Goal: Navigation & Orientation: Find specific page/section

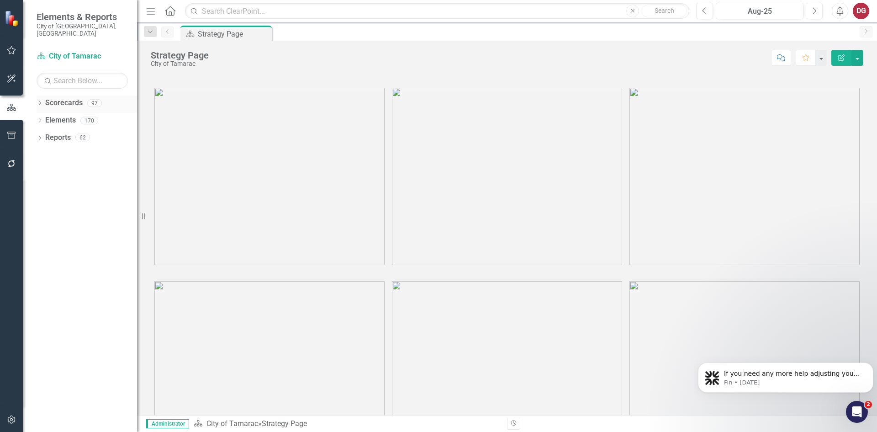
drag, startPoint x: 955, startPoint y: 0, endPoint x: 40, endPoint y: 93, distance: 920.0
click at [40, 101] on div "Dropdown" at bounding box center [40, 105] width 6 height 8
click at [44, 117] on icon "Dropdown" at bounding box center [44, 119] width 7 height 5
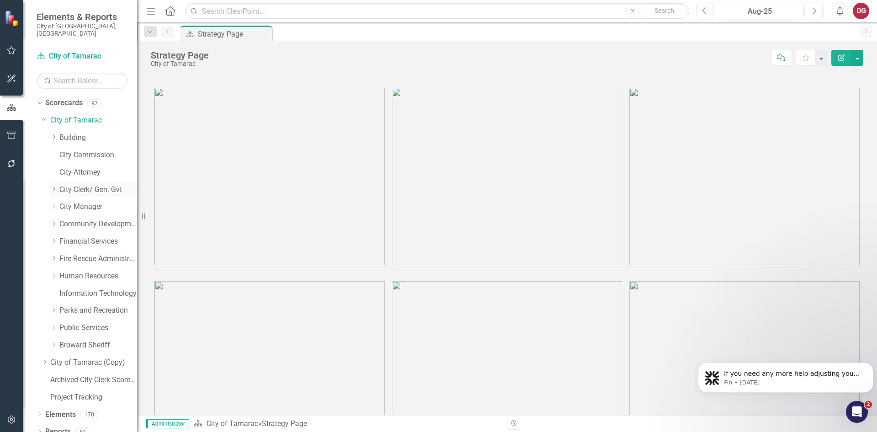
click at [56, 186] on icon "Dropdown" at bounding box center [53, 188] width 7 height 5
click at [95, 185] on link "City Clerk/ Gen. Gvt" at bounding box center [98, 190] width 78 height 11
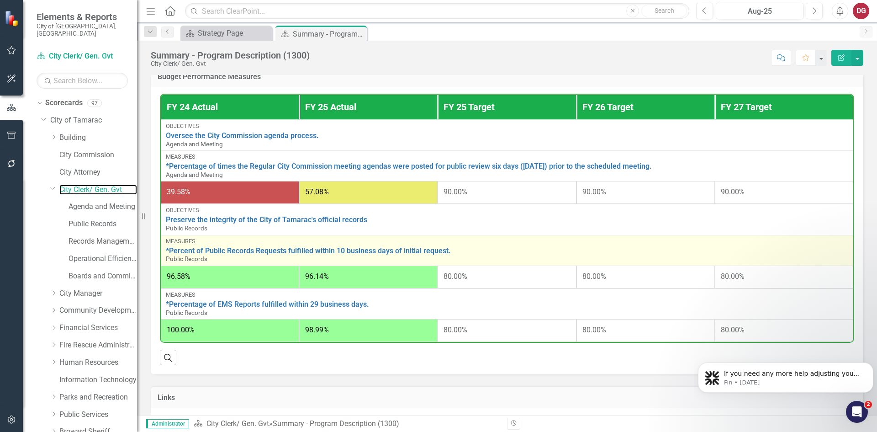
scroll to position [543, 0]
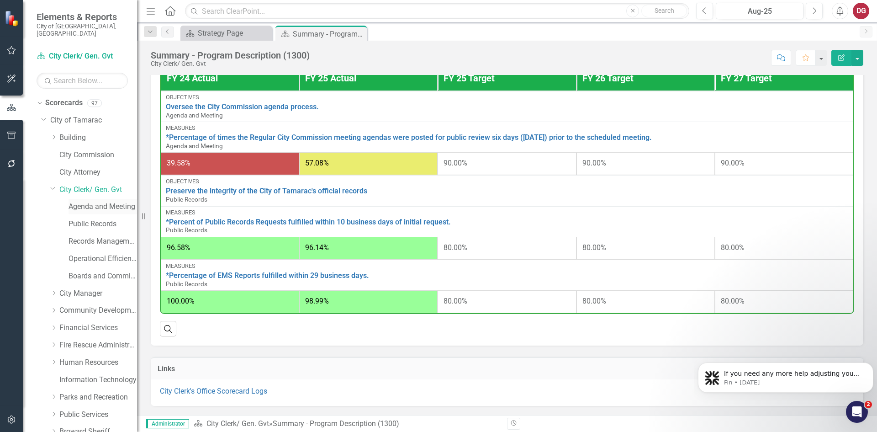
click at [106, 202] on link "Agenda and Meeting" at bounding box center [103, 207] width 69 height 11
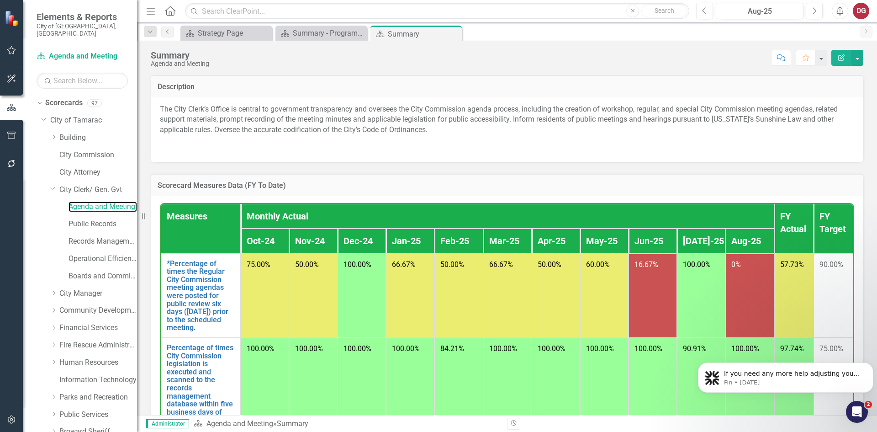
scroll to position [46, 0]
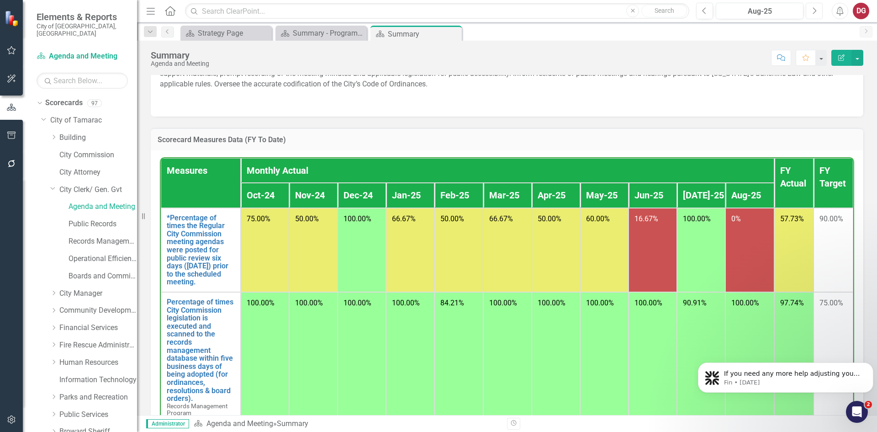
click at [816, 6] on button "Next" at bounding box center [814, 11] width 17 height 16
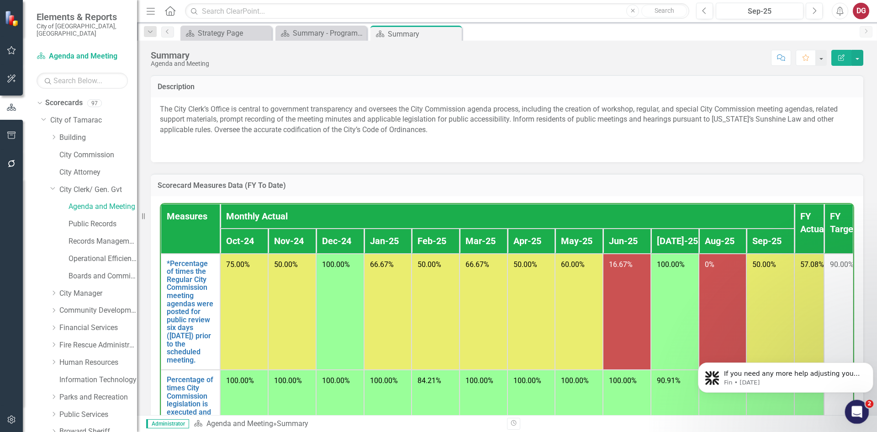
click at [854, 407] on icon "Open Intercom Messenger" at bounding box center [856, 410] width 15 height 15
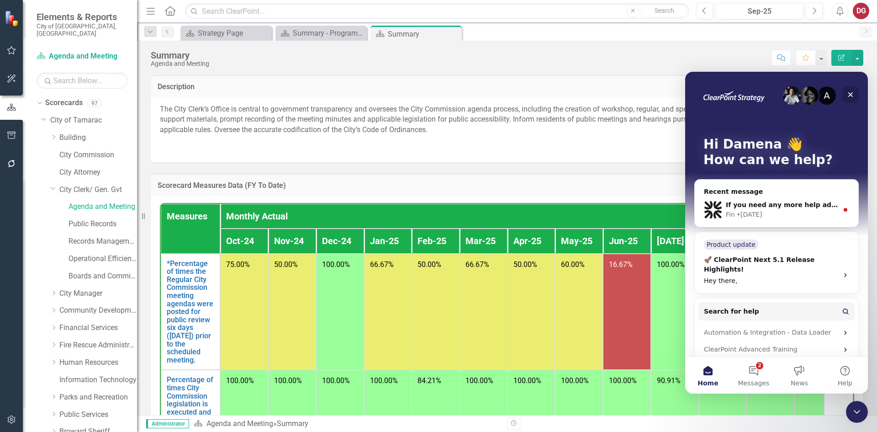
click at [852, 95] on icon "Close" at bounding box center [850, 94] width 7 height 7
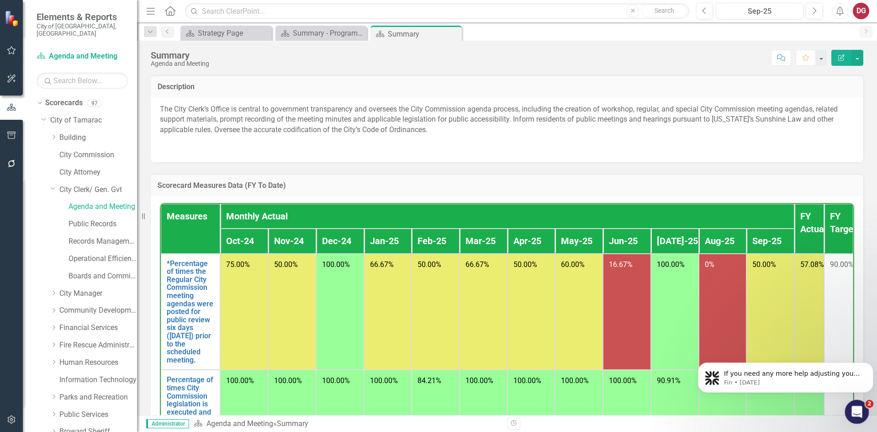
click at [851, 405] on div "Open Intercom Messenger" at bounding box center [856, 410] width 30 height 30
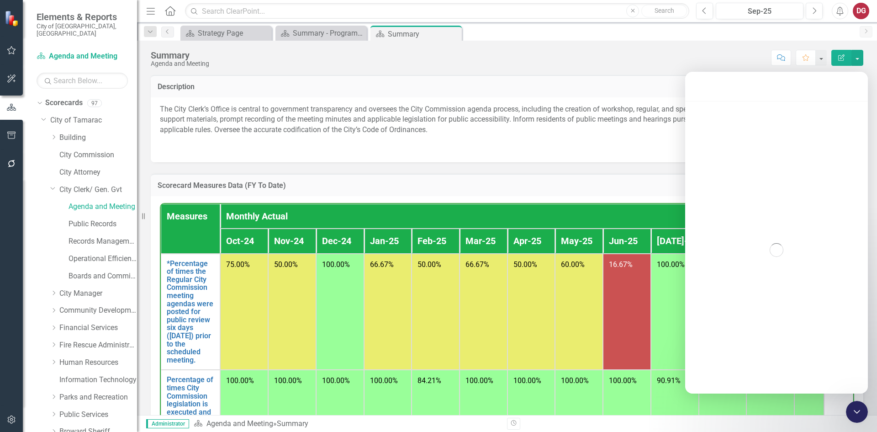
scroll to position [11, 0]
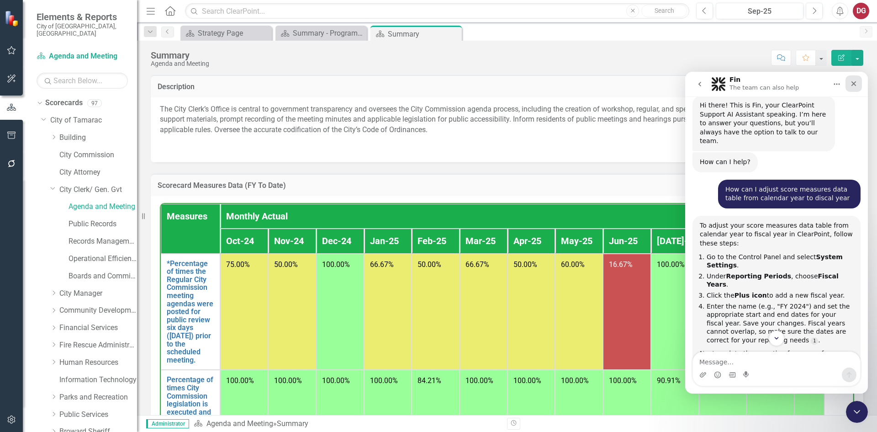
click at [853, 79] on div "Close" at bounding box center [854, 83] width 16 height 16
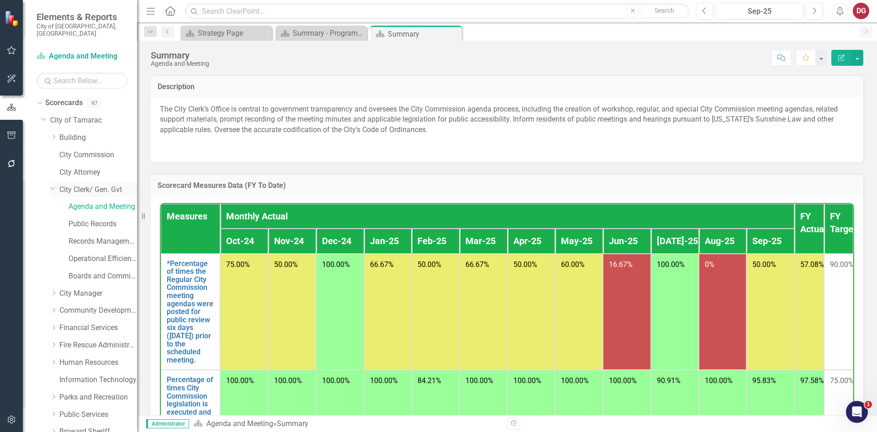
click at [58, 182] on div "Dropdown City Clerk/ Gen. Gvt" at bounding box center [93, 189] width 87 height 15
click at [69, 185] on link "City Clerk/ Gen. Gvt" at bounding box center [98, 190] width 78 height 11
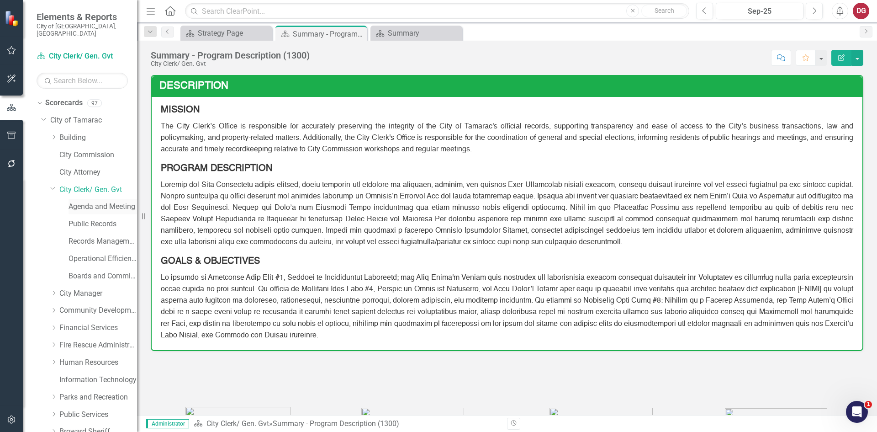
click at [83, 202] on link "Agenda and Meeting" at bounding box center [103, 207] width 69 height 11
